Goal: Transaction & Acquisition: Purchase product/service

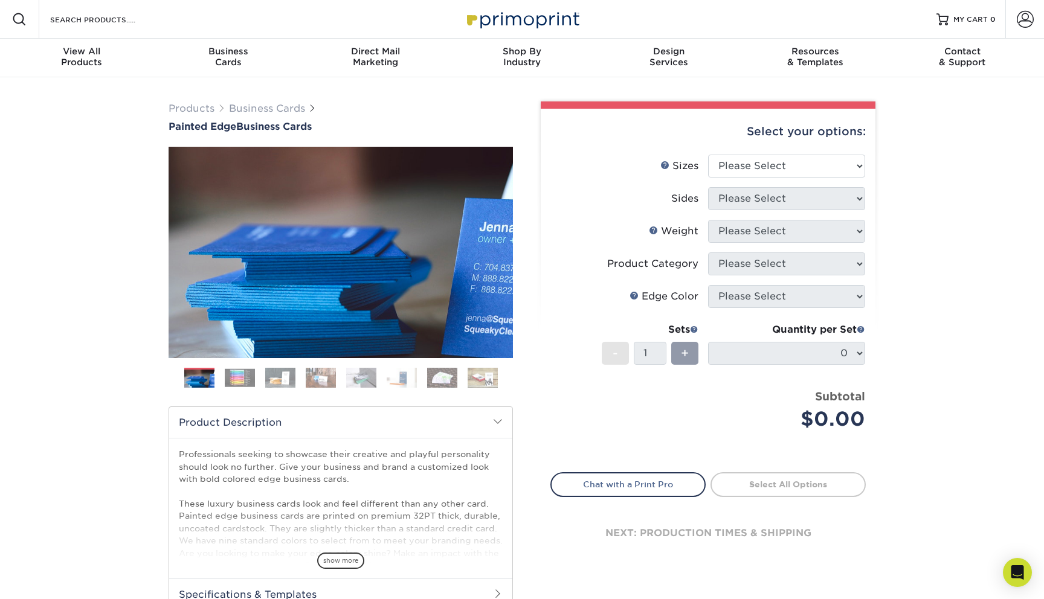
click at [244, 375] on img at bounding box center [240, 378] width 30 height 19
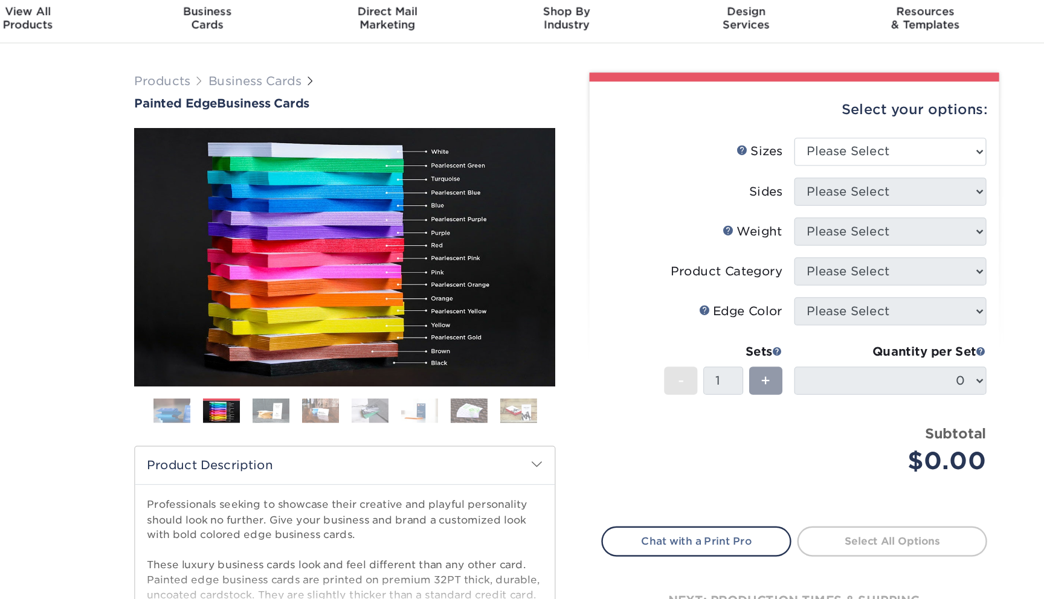
click at [282, 381] on img at bounding box center [280, 377] width 30 height 21
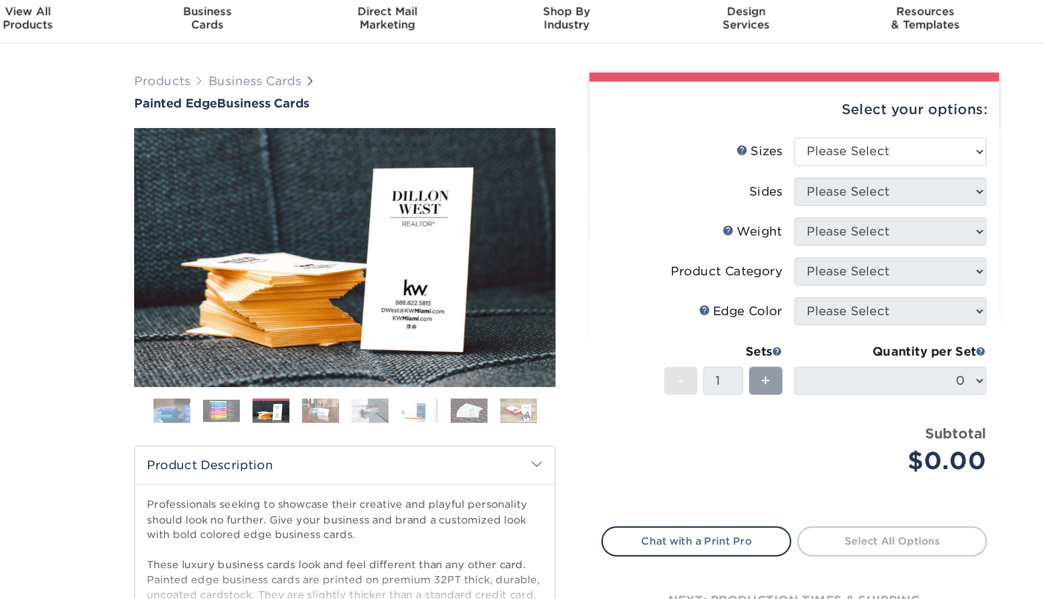
click at [339, 373] on ol at bounding box center [341, 382] width 344 height 29
click at [329, 376] on img at bounding box center [321, 377] width 30 height 21
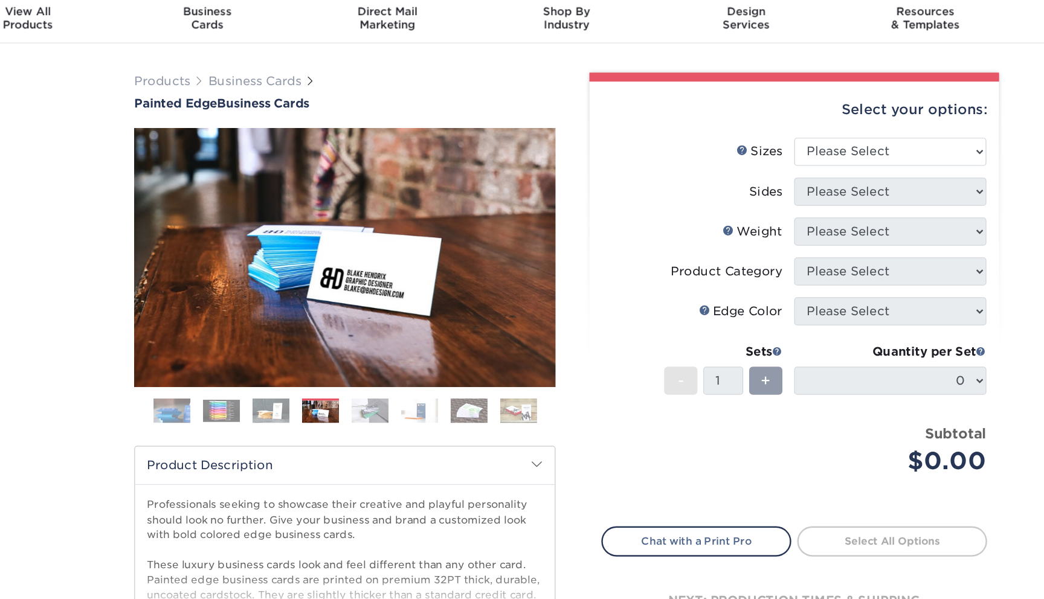
click at [364, 381] on img at bounding box center [361, 377] width 30 height 21
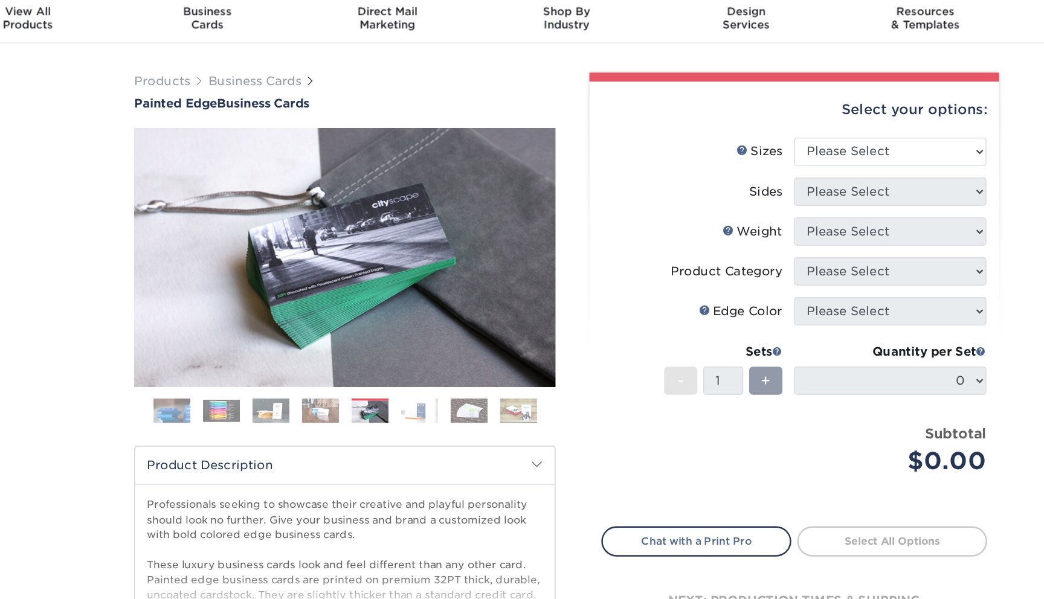
click at [398, 379] on img at bounding box center [402, 377] width 30 height 21
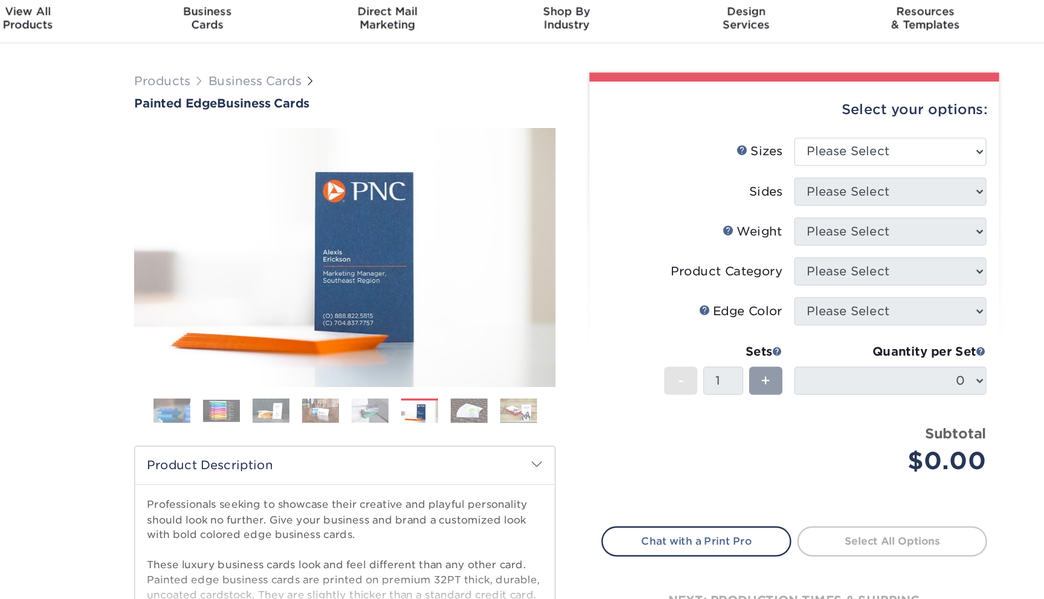
click at [433, 376] on img at bounding box center [442, 377] width 30 height 21
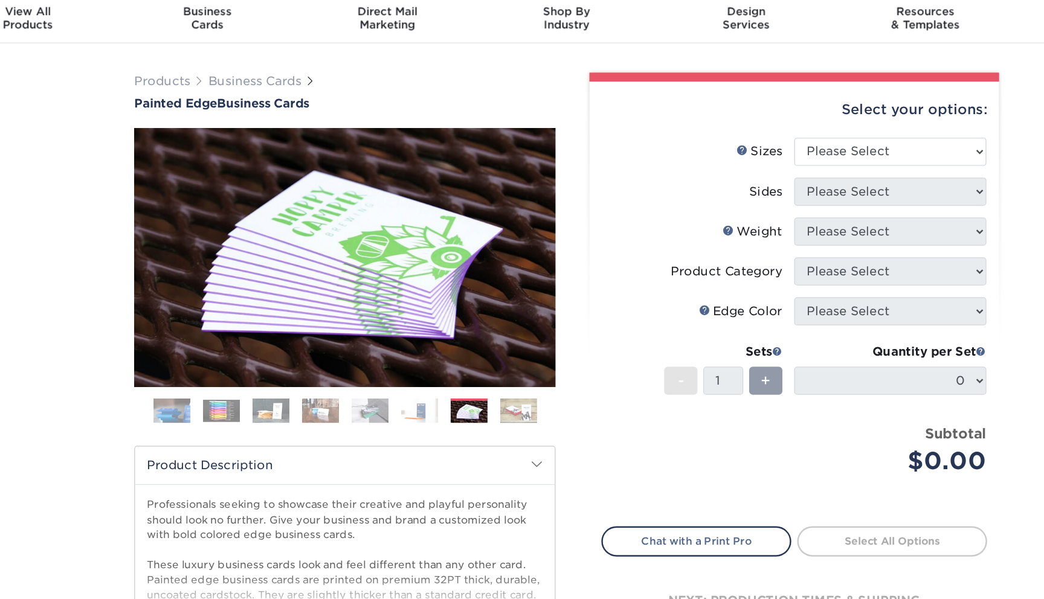
click at [492, 376] on img at bounding box center [483, 377] width 30 height 21
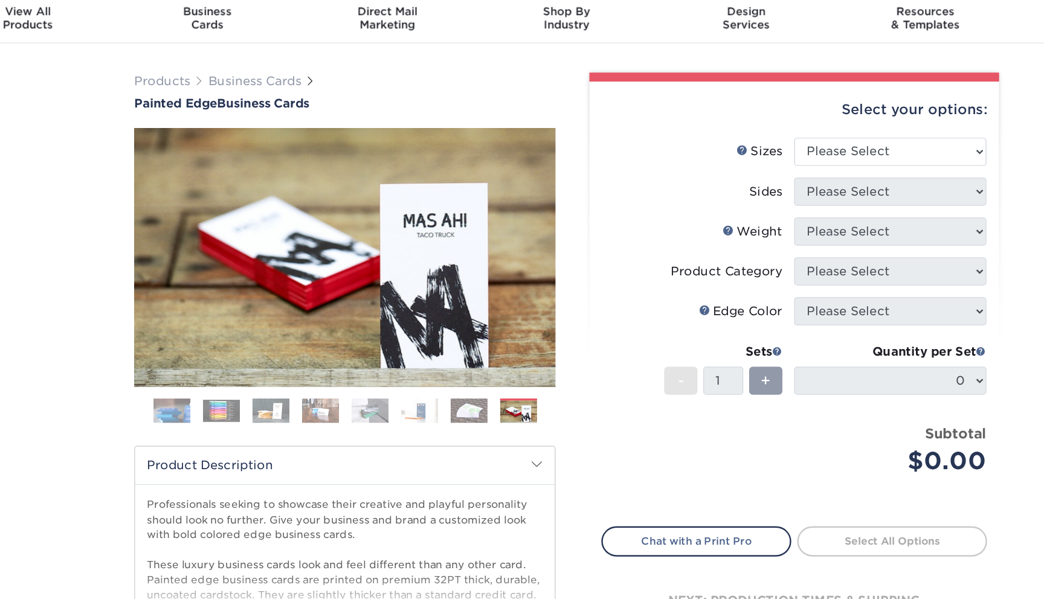
click at [286, 377] on img at bounding box center [280, 377] width 30 height 21
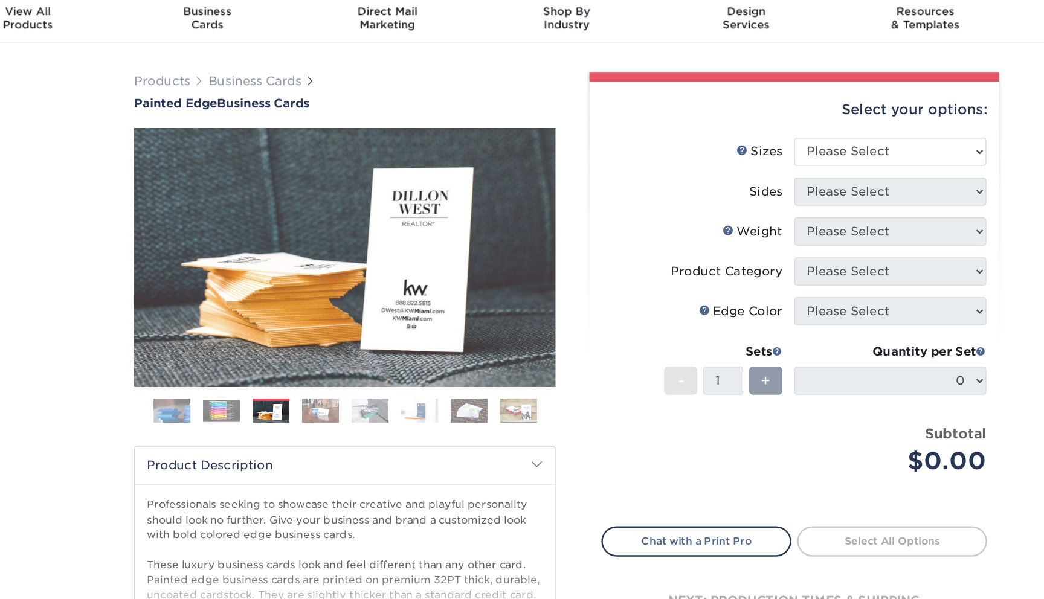
click at [254, 378] on img at bounding box center [240, 378] width 30 height 19
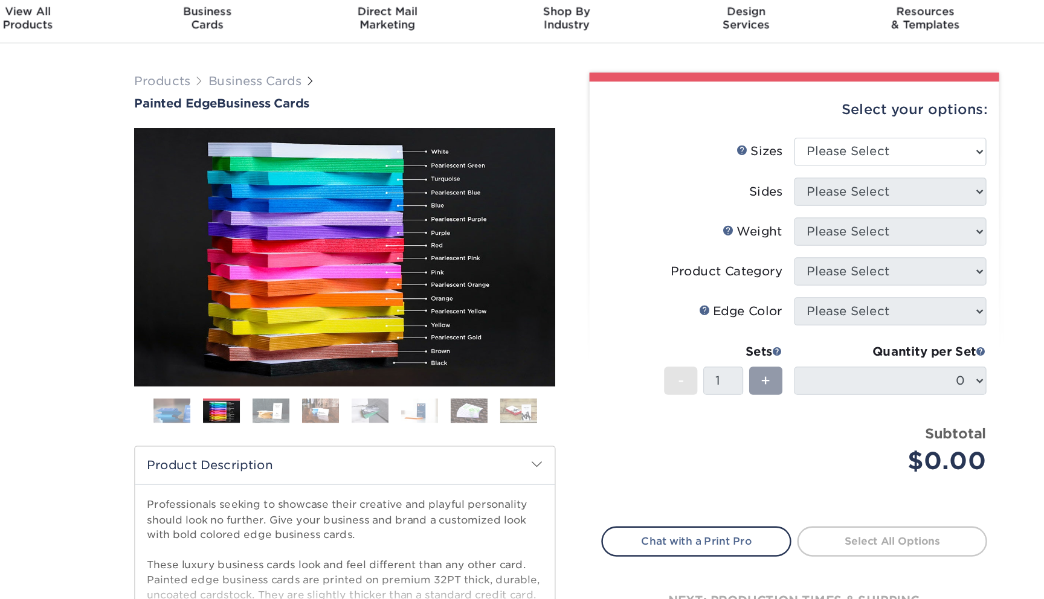
click at [204, 382] on img at bounding box center [199, 378] width 30 height 30
